Goal: Find specific page/section: Find specific page/section

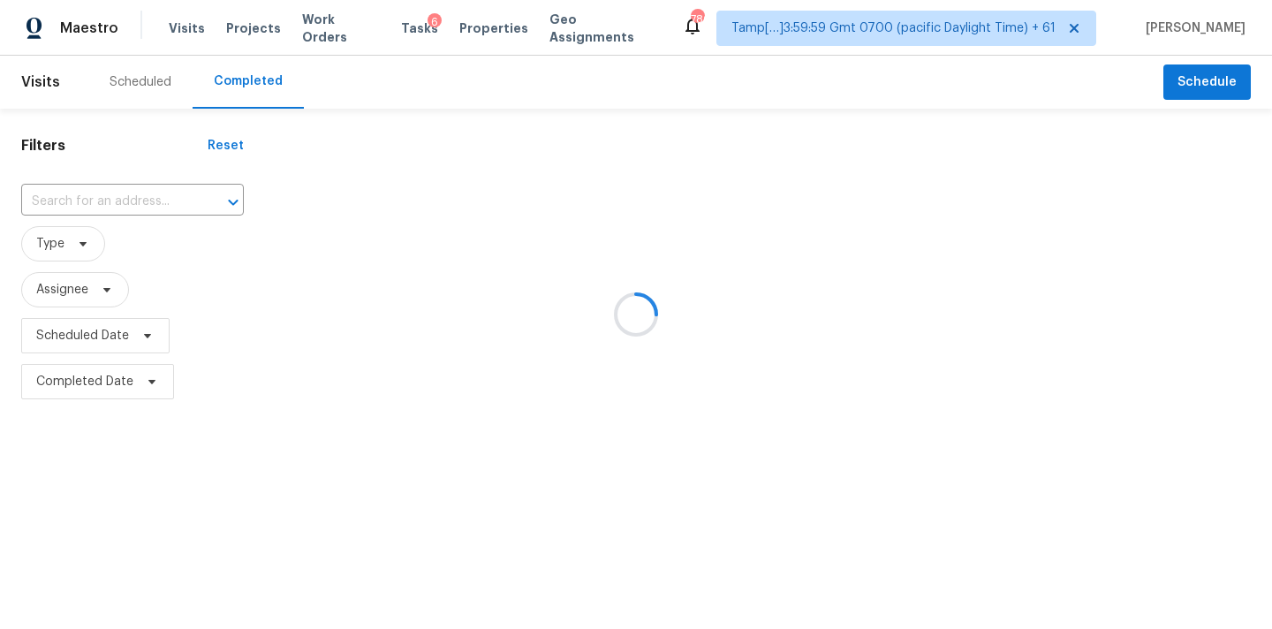
click at [104, 195] on div at bounding box center [636, 314] width 1272 height 629
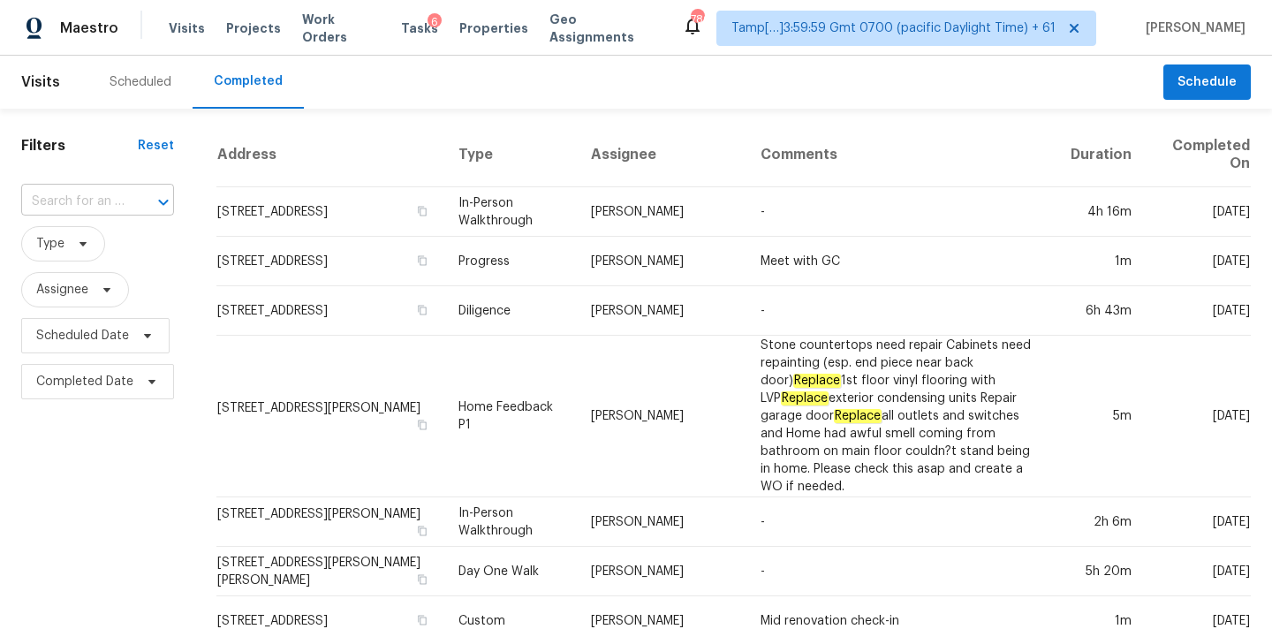
click at [57, 201] on input "text" at bounding box center [72, 201] width 103 height 27
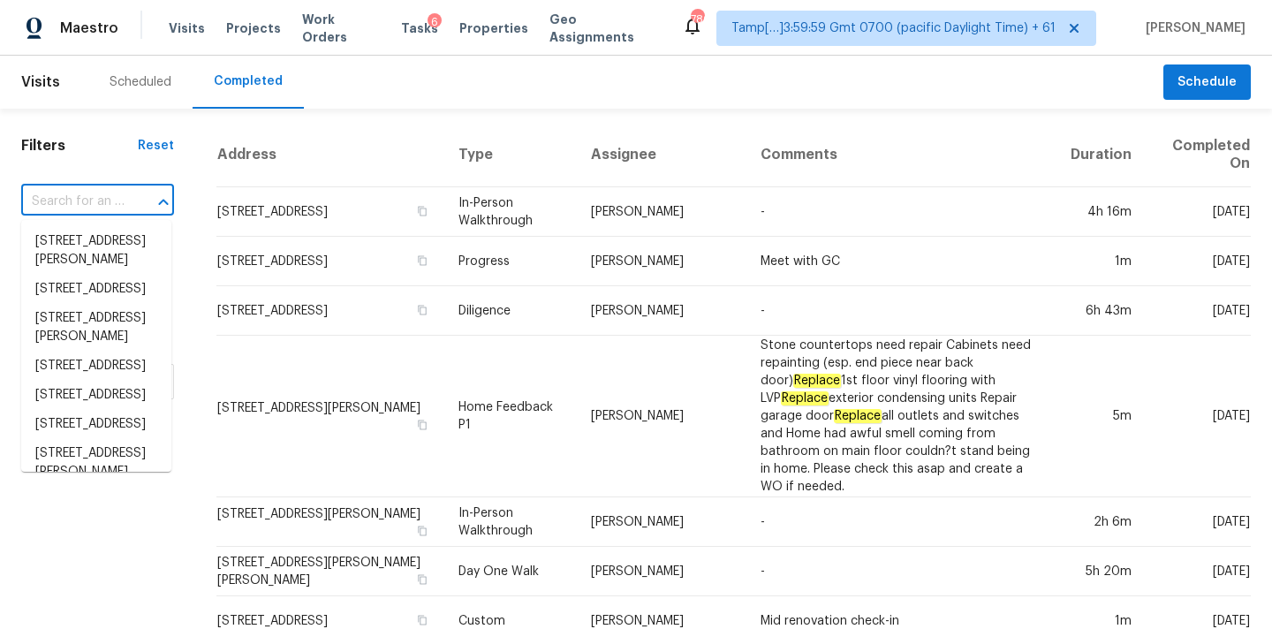
paste input "[STREET_ADDRESS]"
type input "[STREET_ADDRESS]"
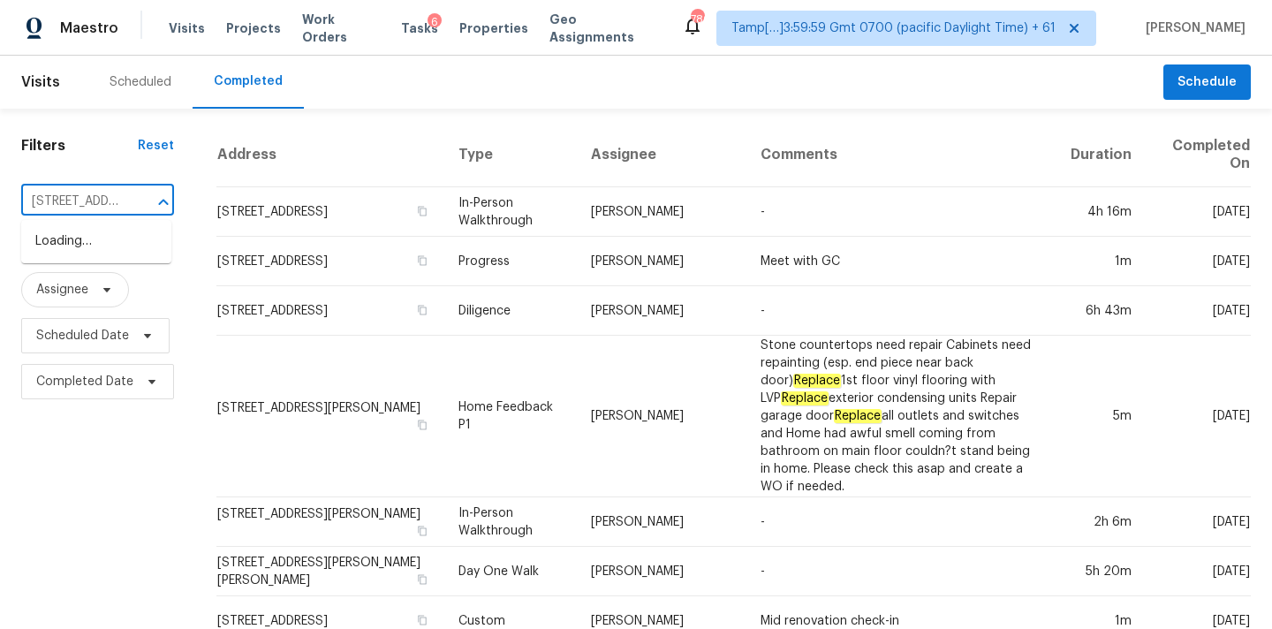
scroll to position [0, 144]
click at [74, 239] on li "[STREET_ADDRESS]" at bounding box center [96, 241] width 150 height 29
click at [87, 203] on input "text" at bounding box center [72, 201] width 103 height 27
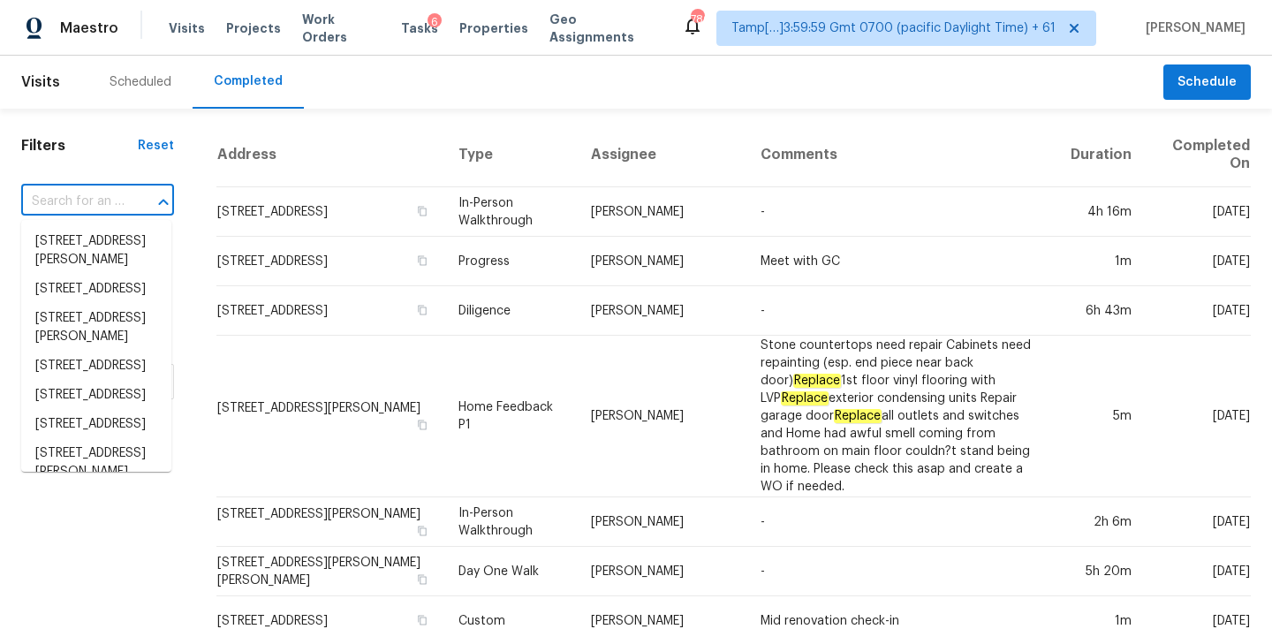
paste input "[STREET_ADDRESS]"
type input "[STREET_ADDRESS]"
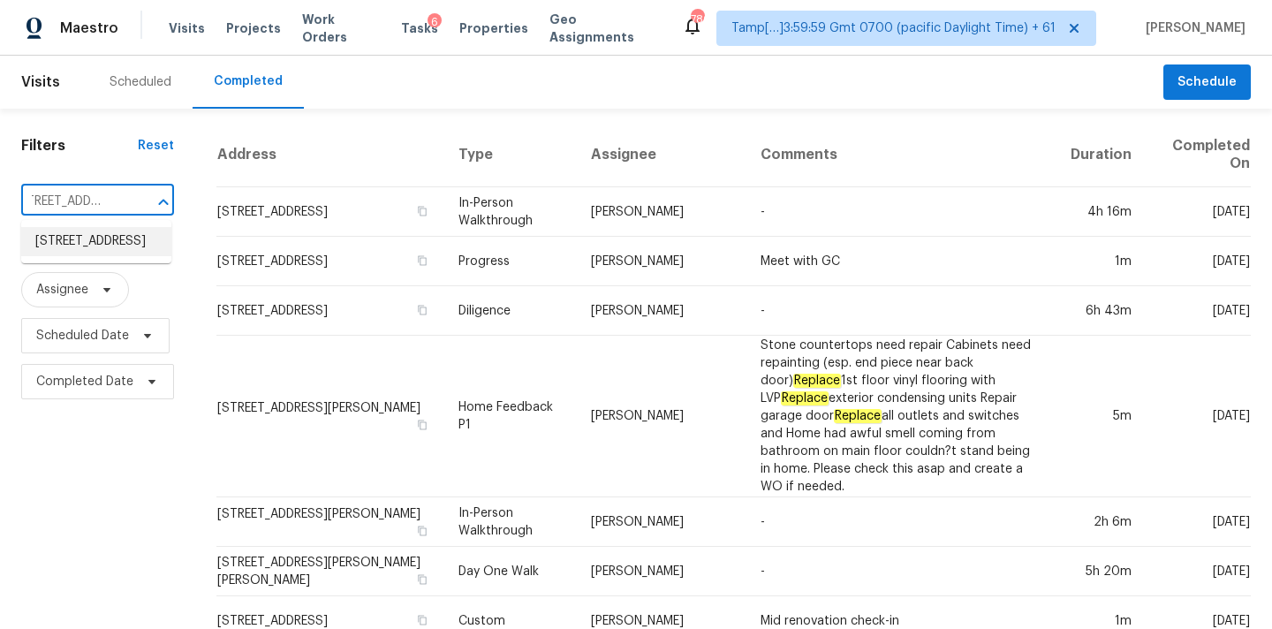
click at [89, 246] on li "[STREET_ADDRESS]" at bounding box center [96, 241] width 150 height 29
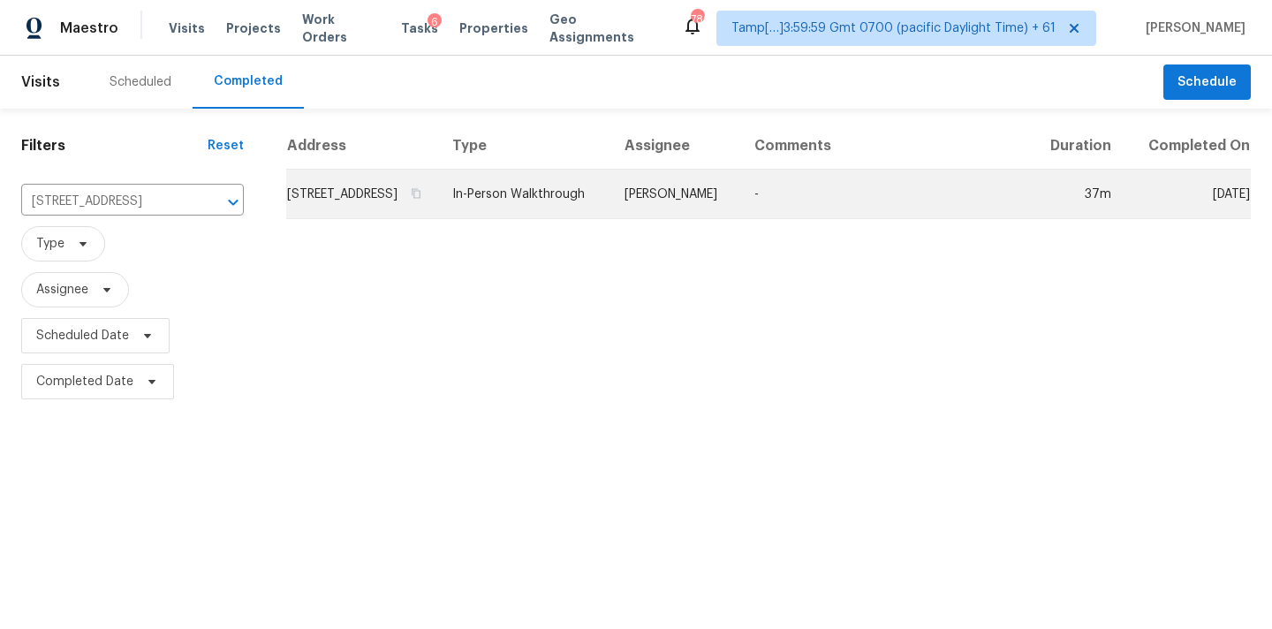
click at [663, 203] on td "[PERSON_NAME]" at bounding box center [675, 194] width 130 height 49
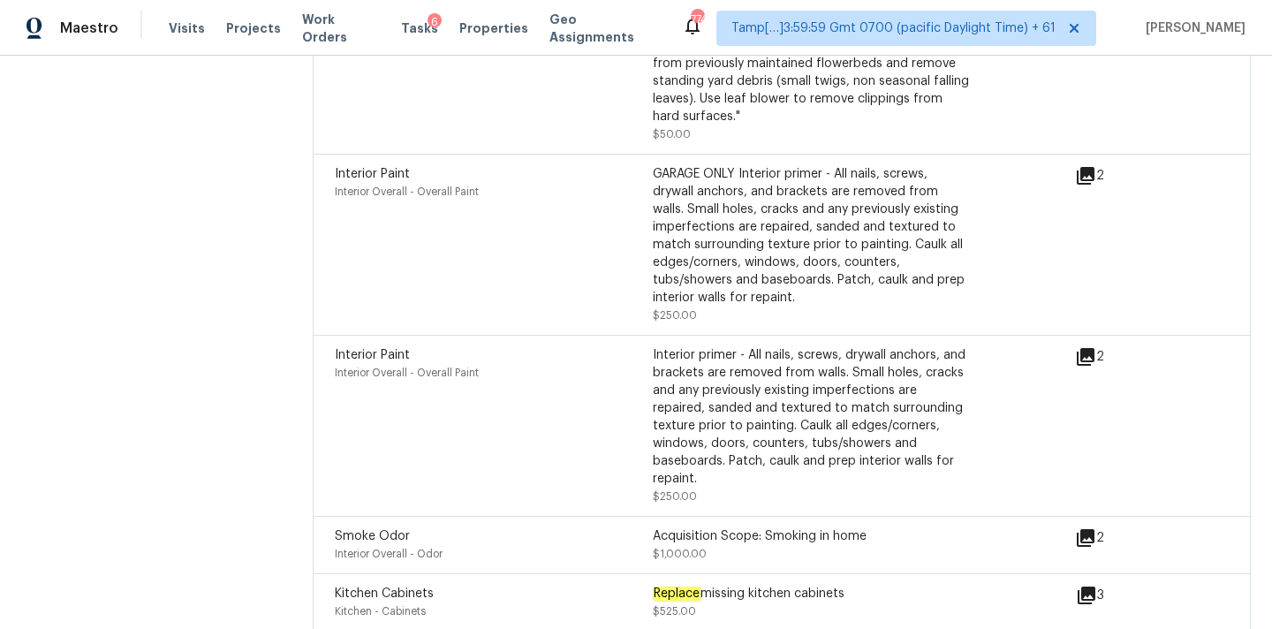
scroll to position [5397, 0]
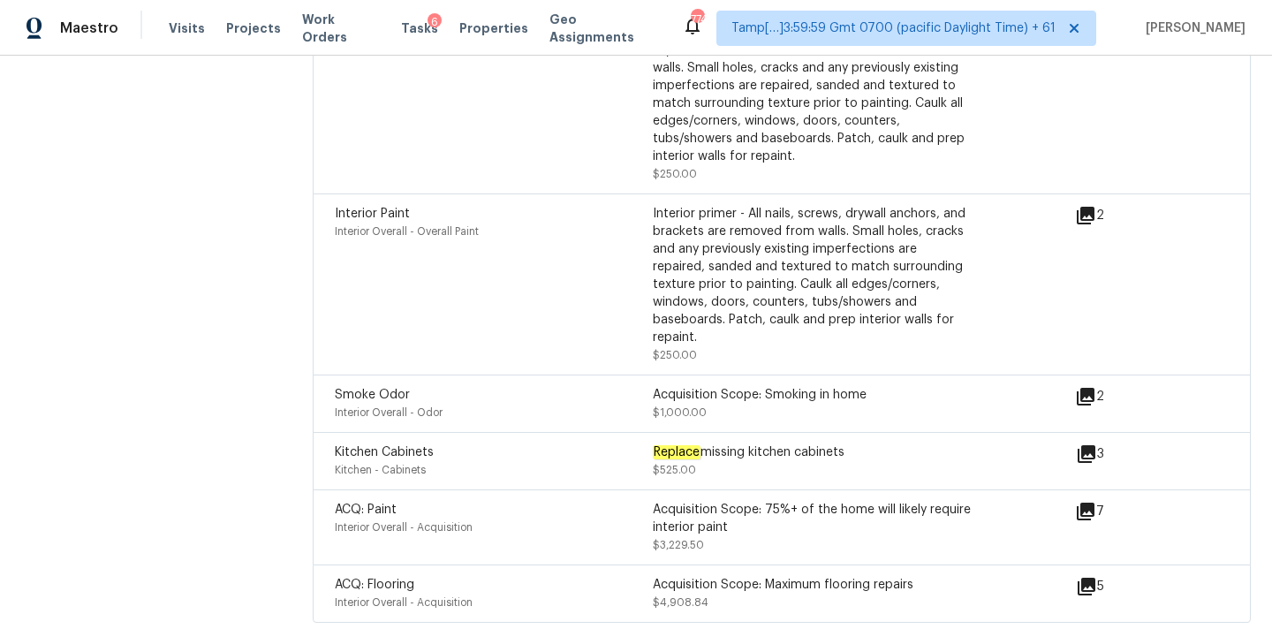
click at [1089, 445] on icon at bounding box center [1086, 454] width 18 height 18
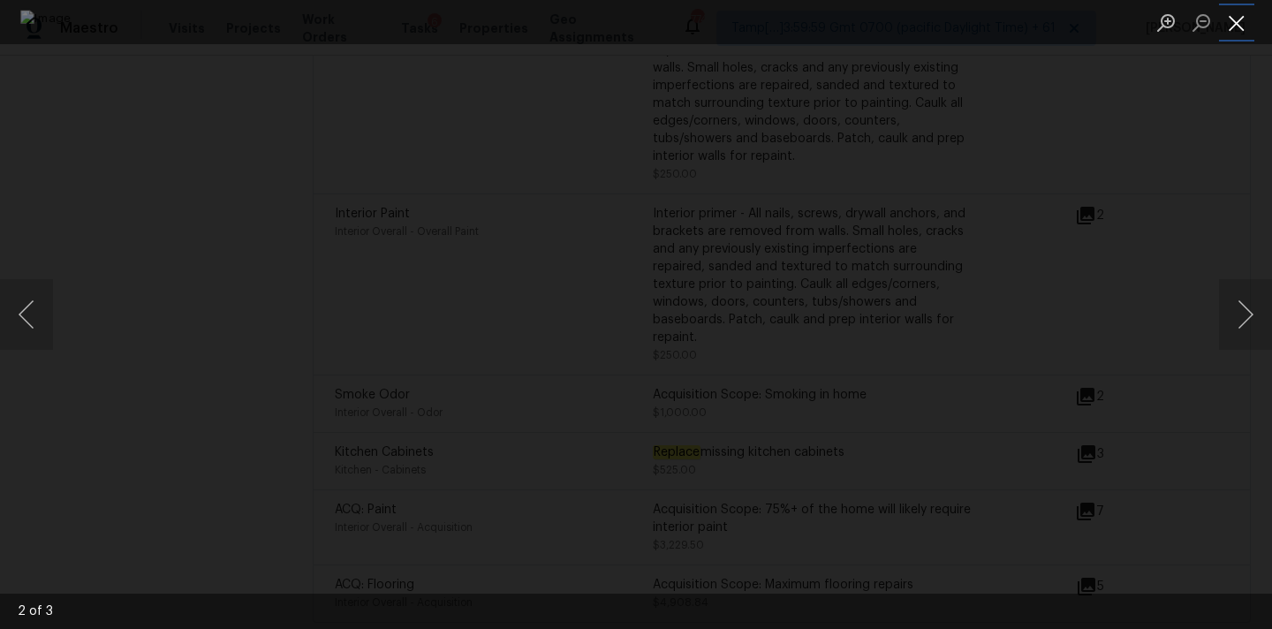
click at [1228, 34] on button "Close lightbox" at bounding box center [1236, 22] width 35 height 31
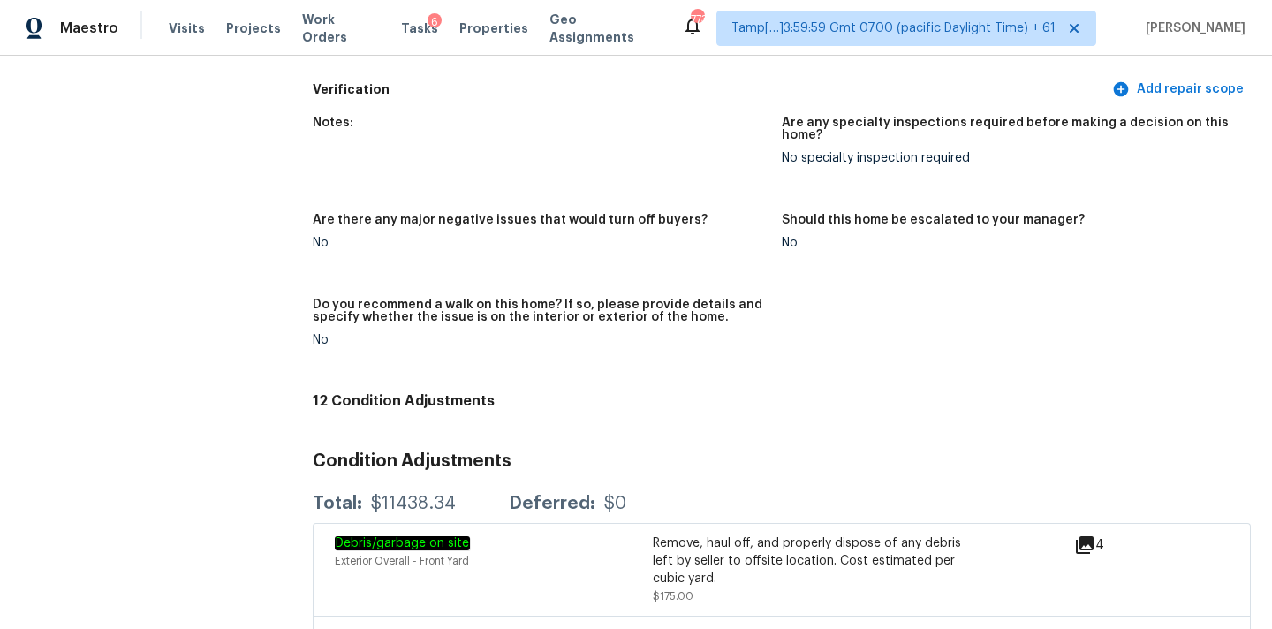
scroll to position [3790, 0]
